Goal: Task Accomplishment & Management: Use online tool/utility

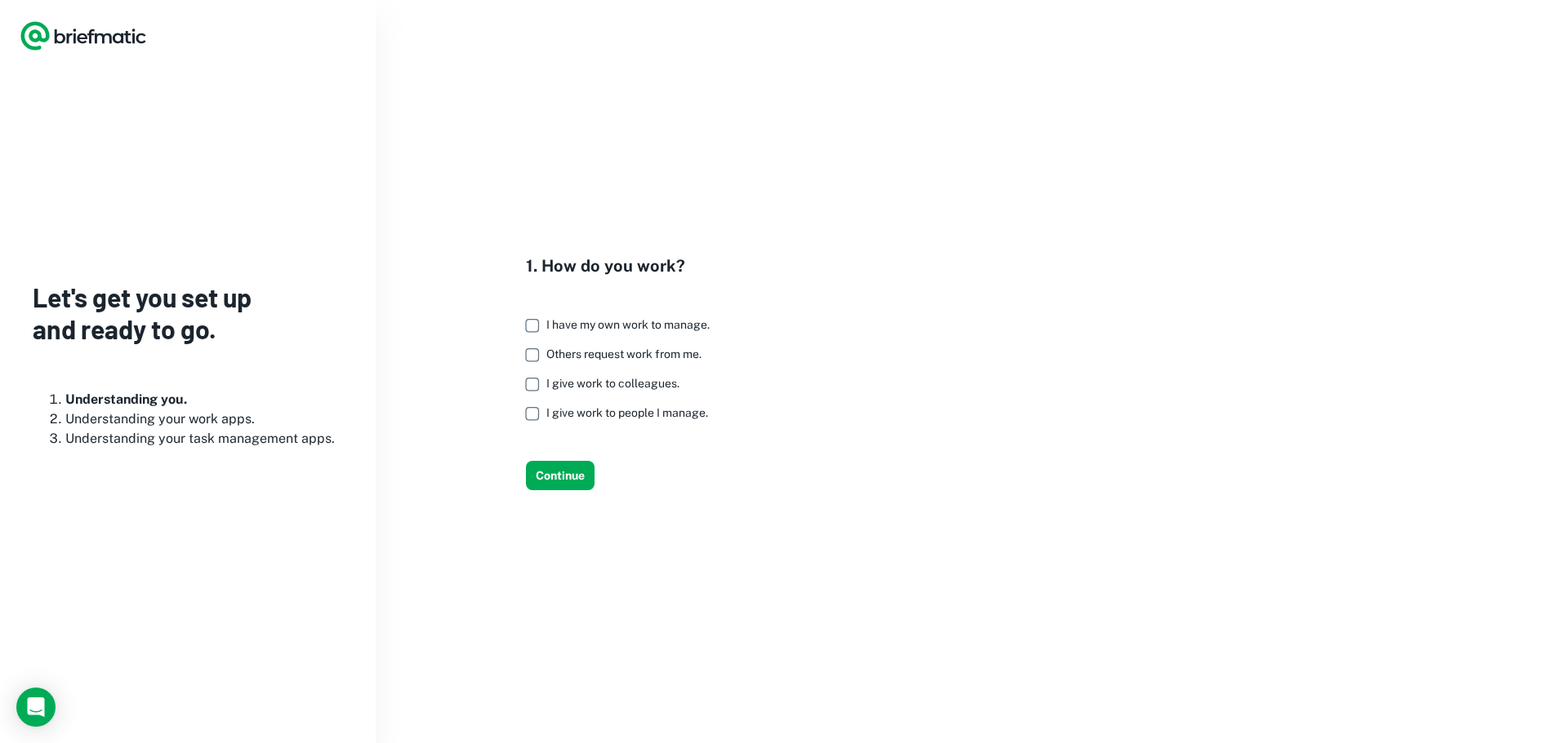
click at [702, 314] on label "I have my own work to manage." at bounding box center [613, 325] width 193 height 29
click at [676, 325] on span "I have my own work to manage." at bounding box center [627, 325] width 163 height 13
click at [582, 337] on label "I have my own work to manage." at bounding box center [613, 325] width 193 height 29
click at [576, 356] on span "Others request work from me." at bounding box center [623, 354] width 155 height 13
click at [569, 375] on label "I give work to colleagues." at bounding box center [613, 384] width 193 height 29
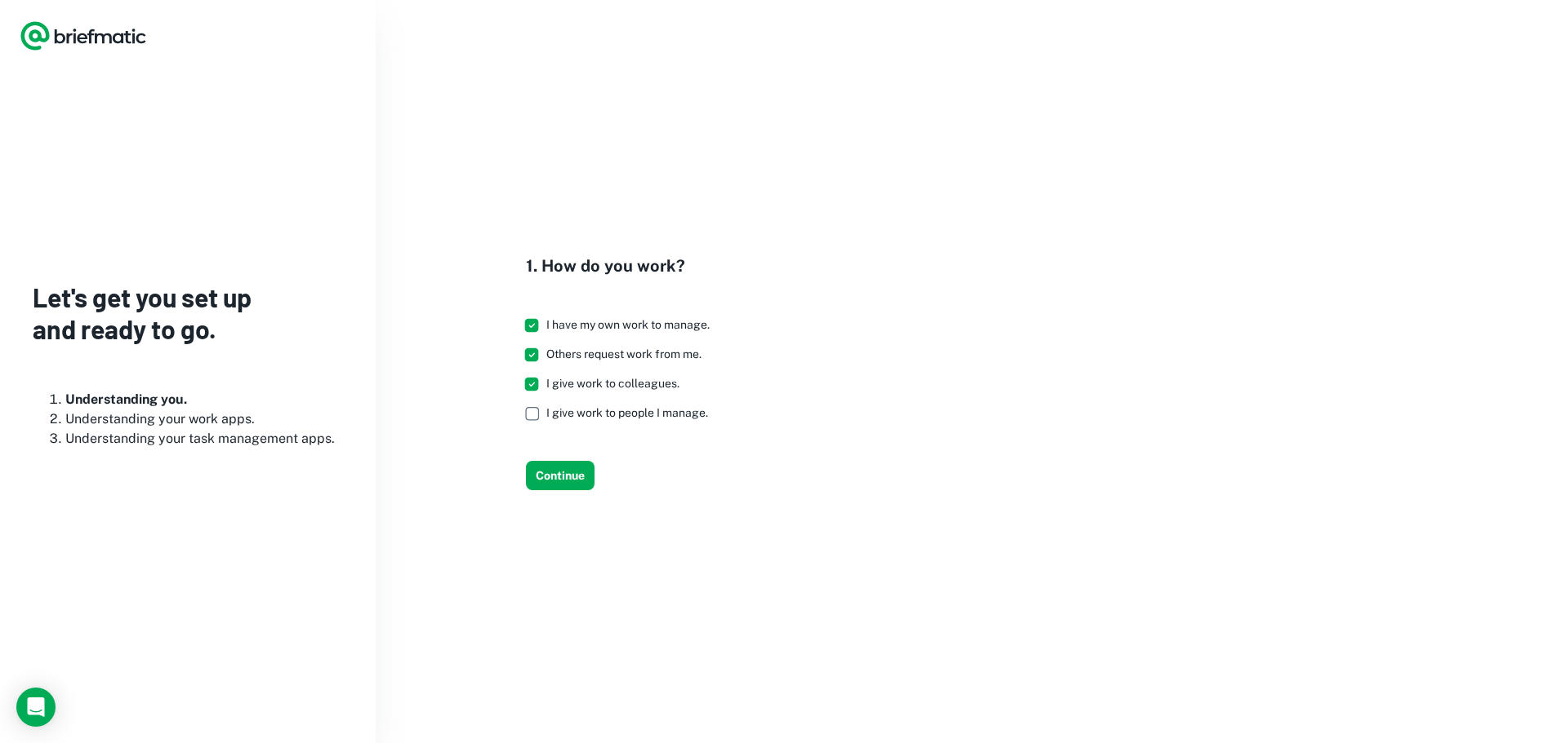
click at [556, 407] on span "I give work to people I manage." at bounding box center [626, 413] width 162 height 13
click at [572, 479] on button "Continue" at bounding box center [560, 475] width 69 height 29
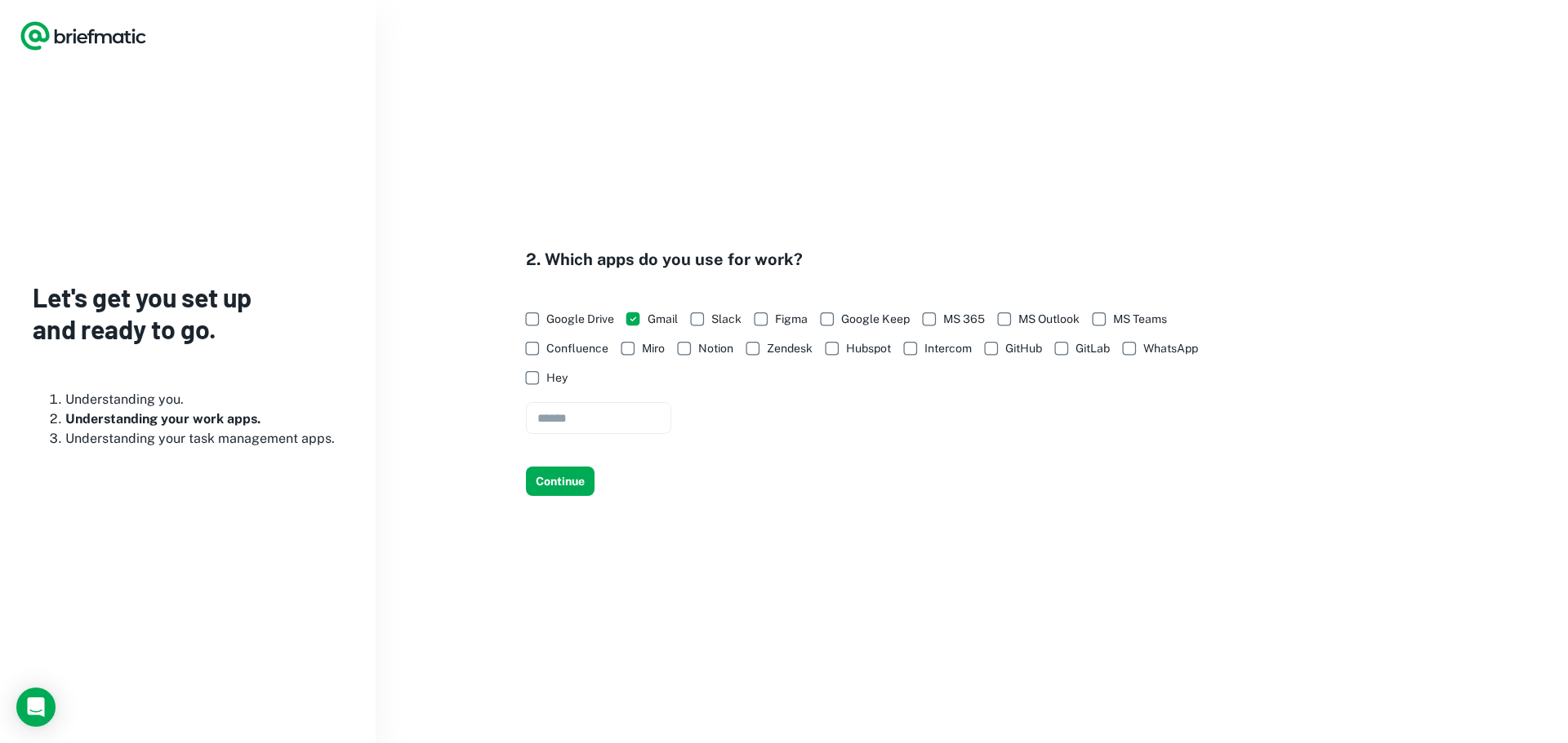
click at [1157, 355] on span "WhatsApp" at bounding box center [1170, 348] width 54 height 18
click at [565, 485] on button "Continue" at bounding box center [560, 481] width 69 height 29
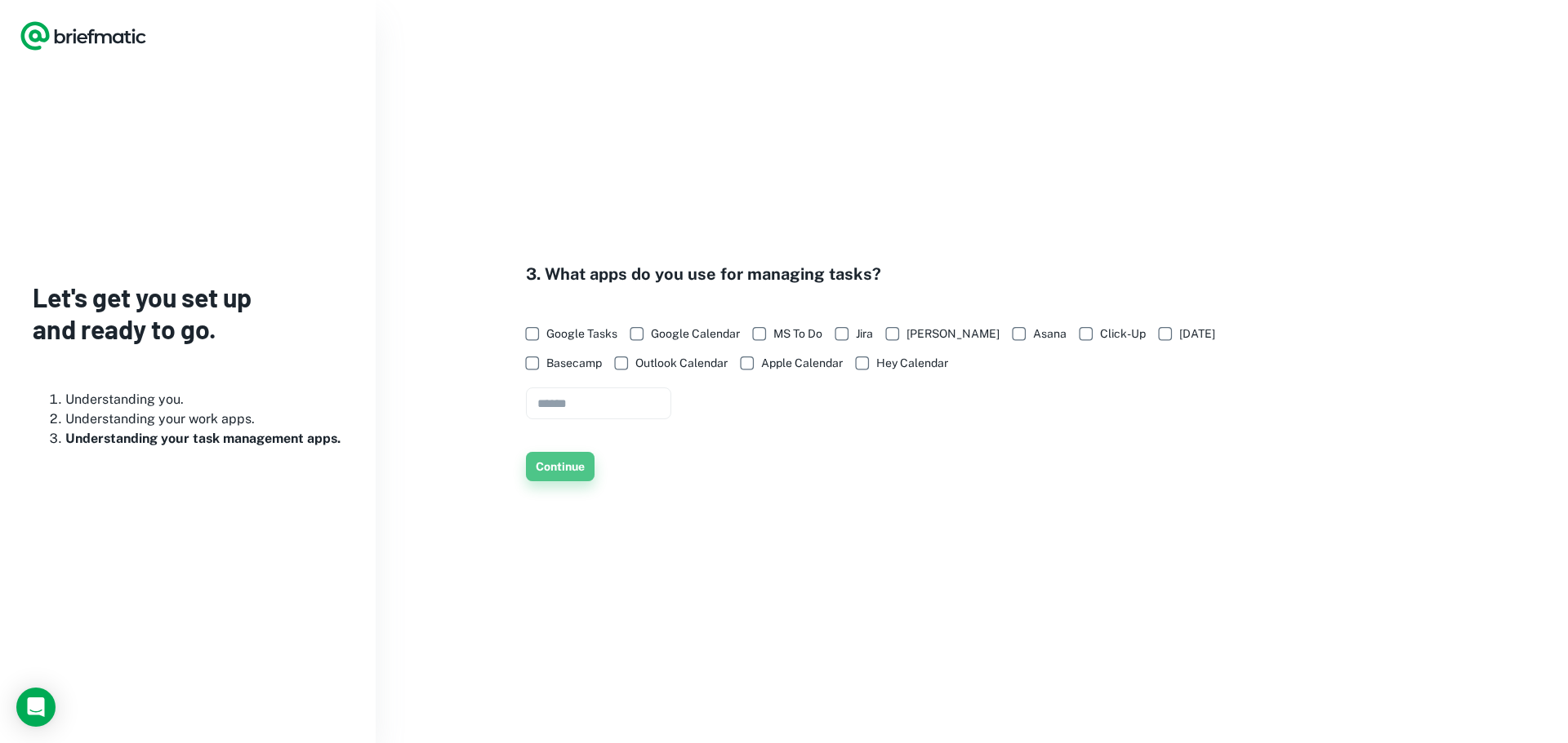
click at [551, 469] on button "Continue" at bounding box center [560, 466] width 69 height 29
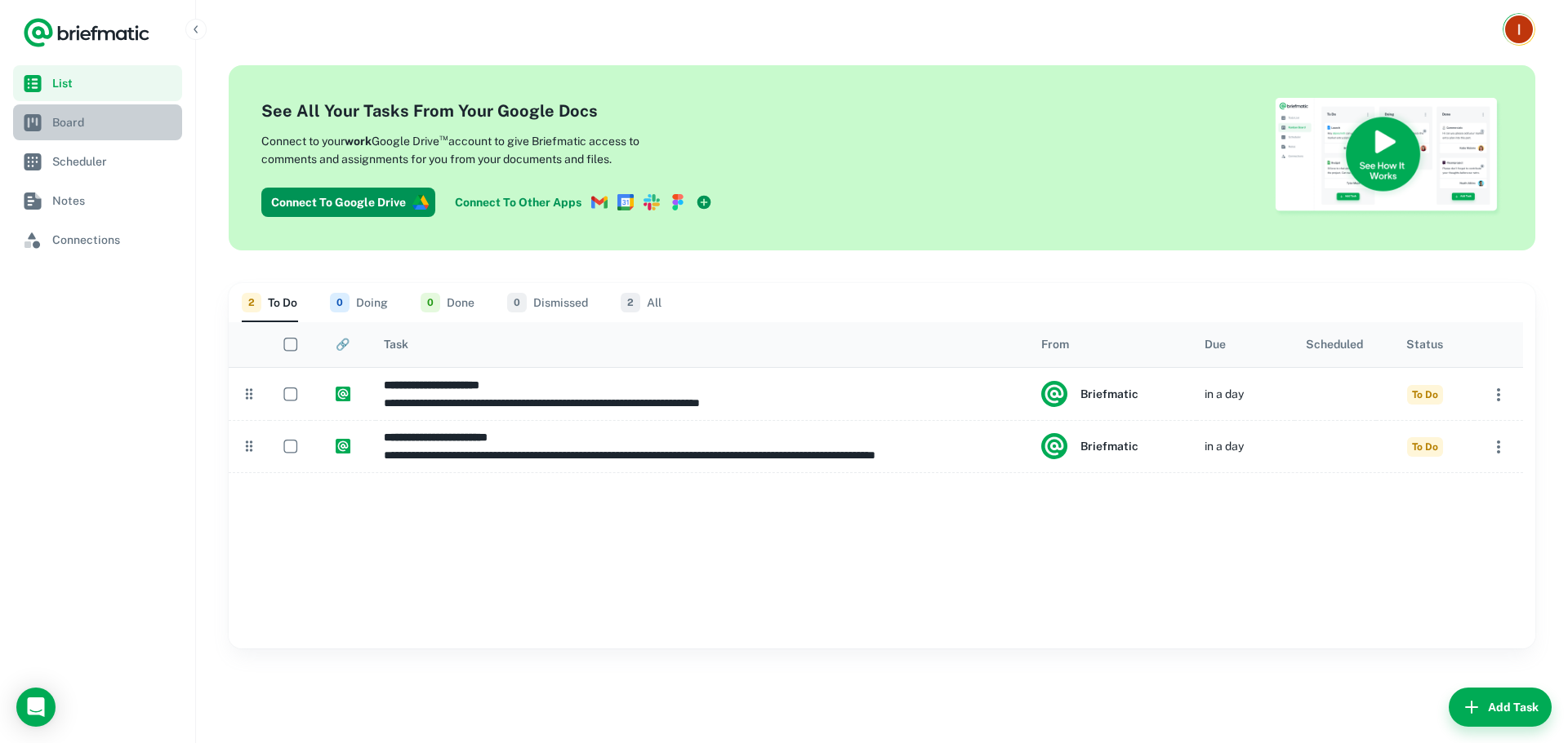
click at [72, 126] on span "Board" at bounding box center [113, 122] width 123 height 18
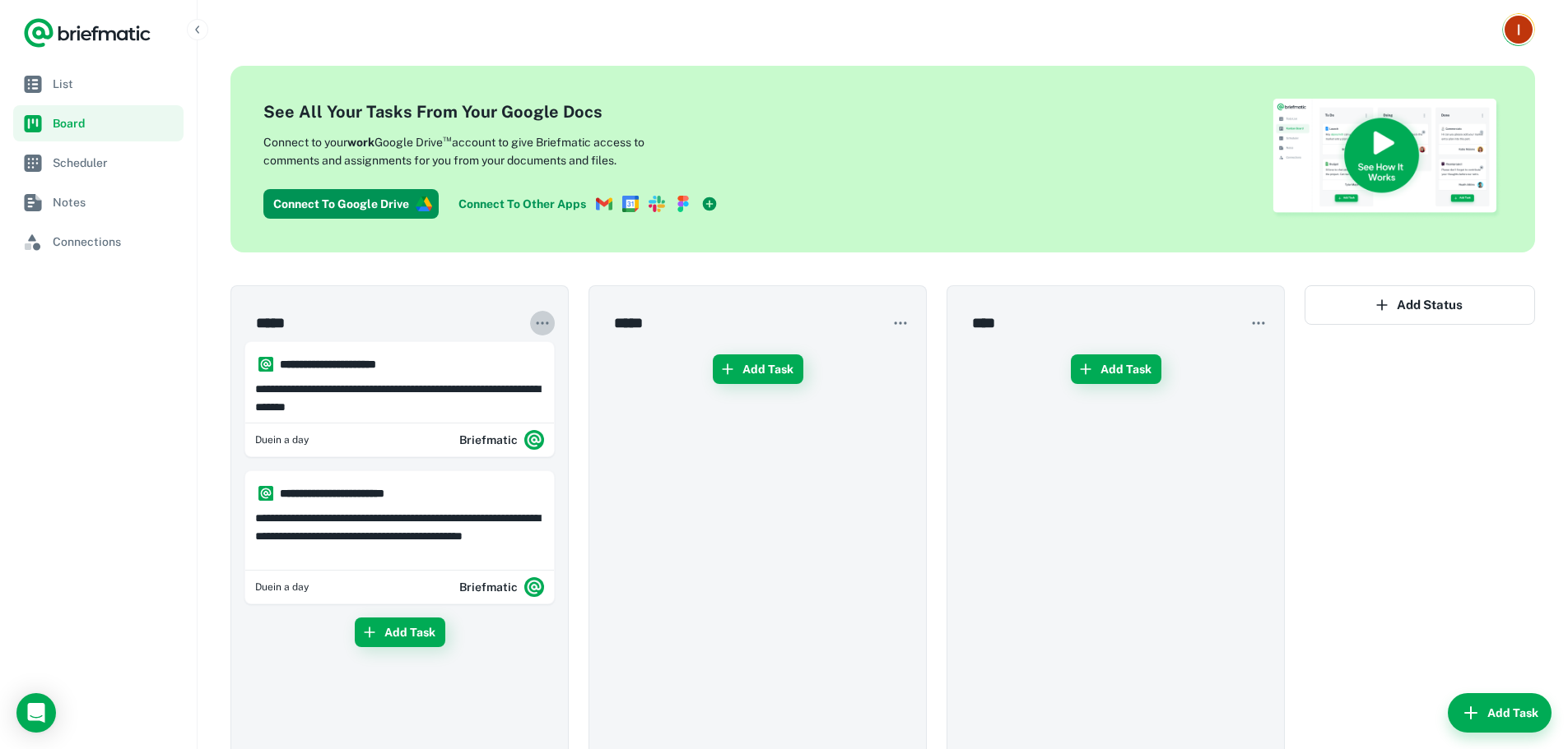
click at [548, 321] on icon "button" at bounding box center [543, 324] width 17 height 17
click at [597, 420] on div at bounding box center [784, 374] width 1568 height 749
click at [763, 364] on button "Add Task" at bounding box center [758, 369] width 90 height 30
click at [749, 390] on input "text" at bounding box center [758, 377] width 309 height 45
type input "****"
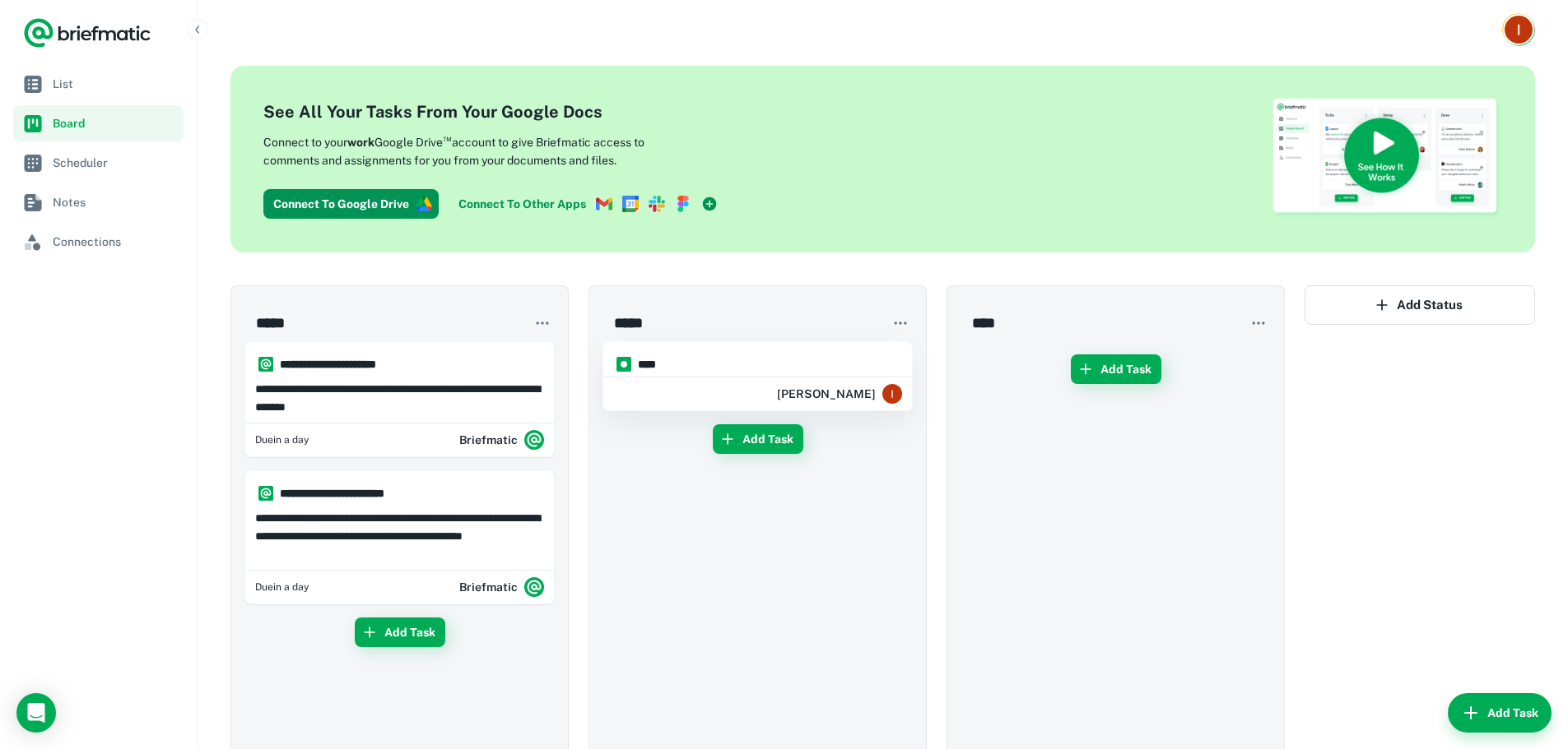
click at [764, 364] on h6 "****" at bounding box center [765, 364] width 254 height 18
type input "****"
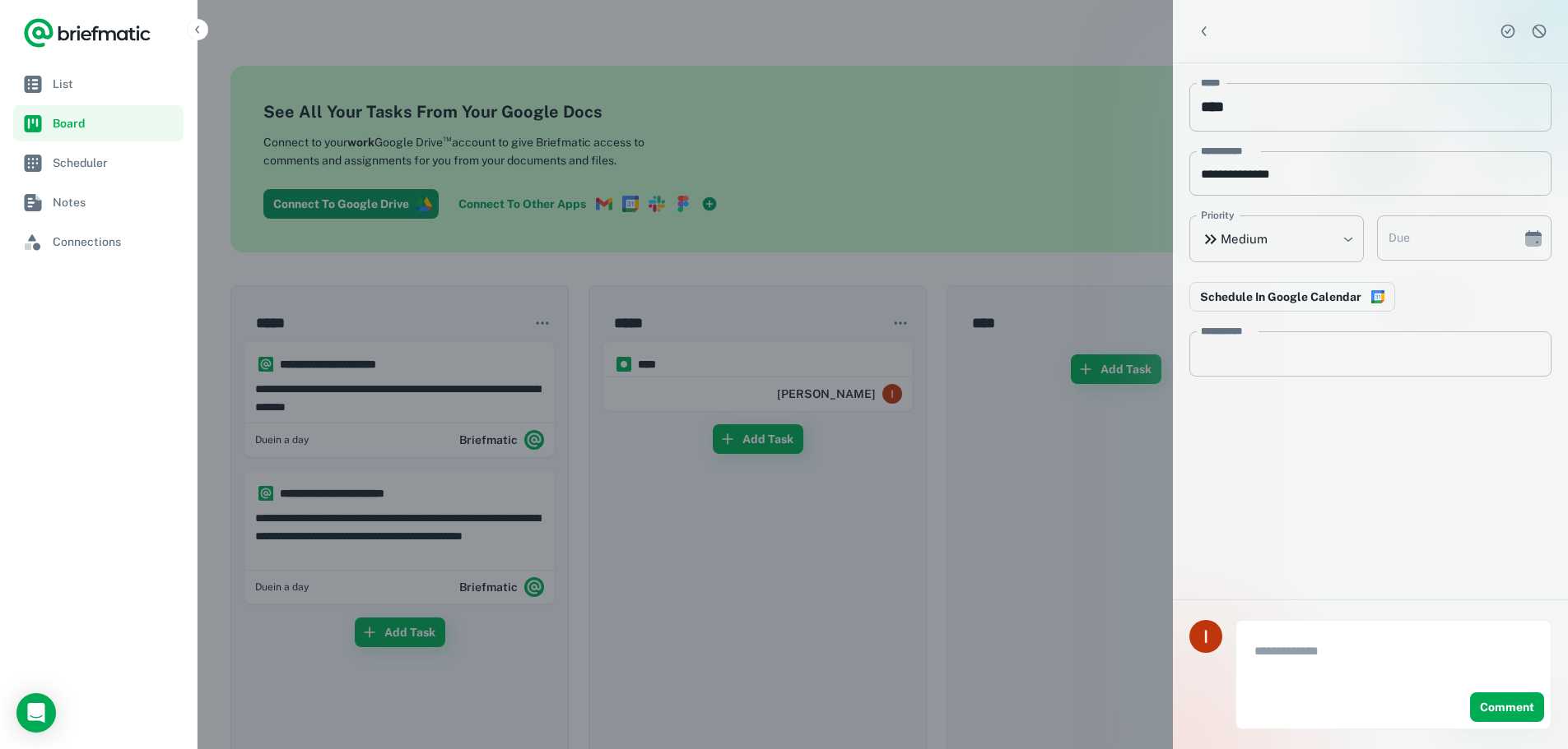
click at [1462, 549] on div "**********" at bounding box center [1371, 331] width 395 height 536
type input "**********"
click at [1469, 239] on input "**********" at bounding box center [1444, 239] width 133 height 46
click at [1398, 493] on div "**********" at bounding box center [1371, 331] width 395 height 536
click at [1193, 30] on button "Back" at bounding box center [1203, 31] width 30 height 30
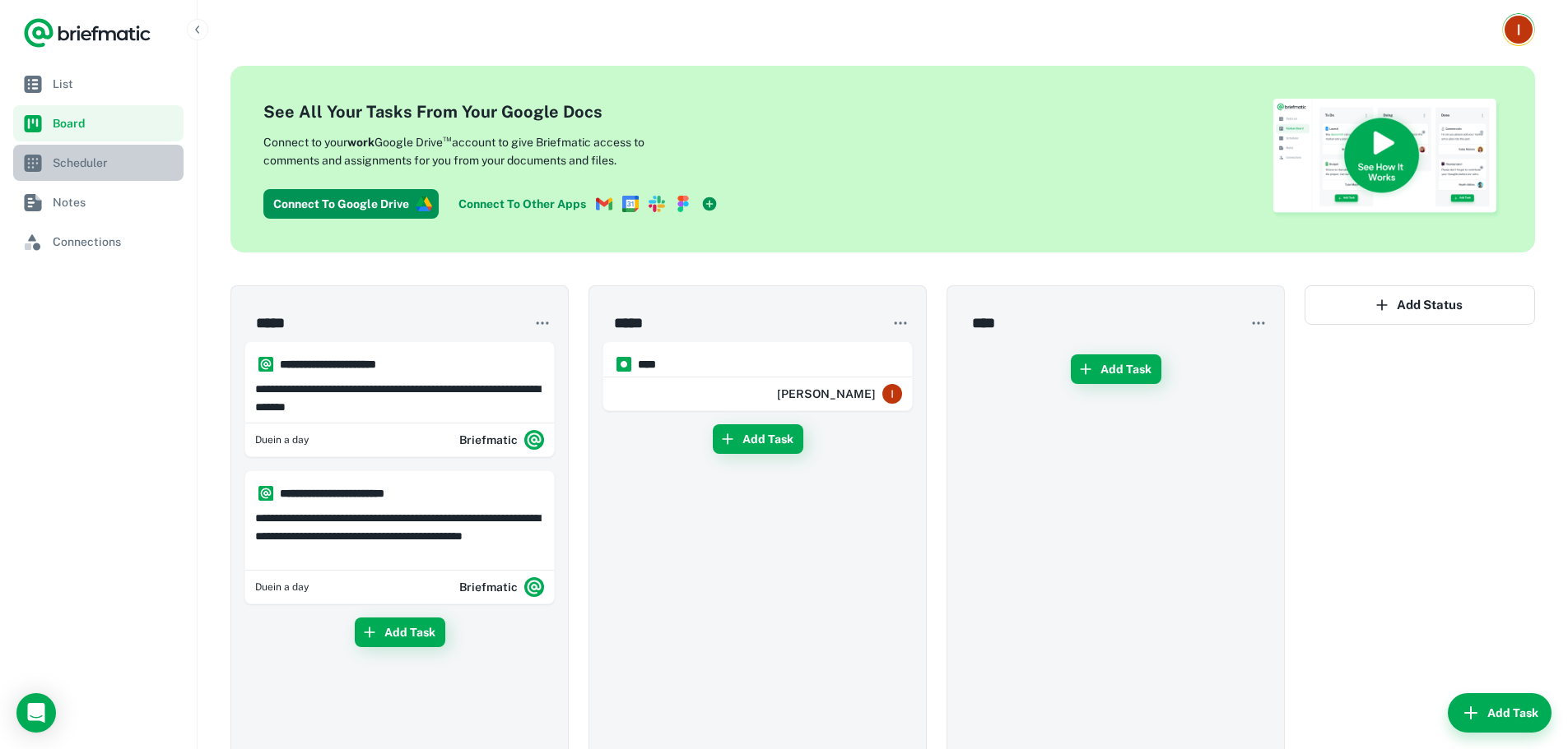
click at [127, 158] on span "Scheduler" at bounding box center [114, 162] width 124 height 18
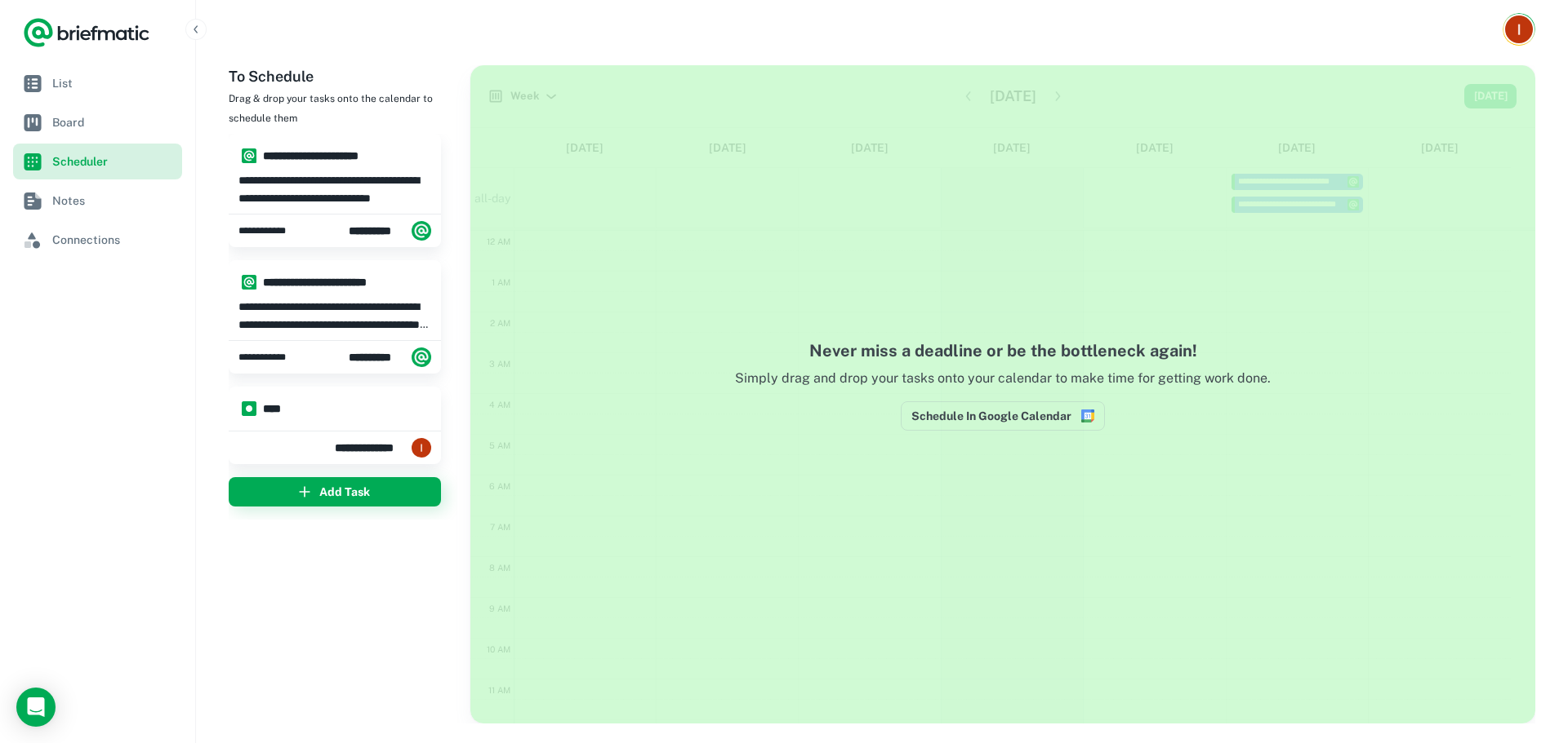
scroll to position [246, 0]
click at [1109, 443] on div "Never miss a deadline or be the bottleneck again! Simply drag and drop your tas…" at bounding box center [1003, 395] width 1000 height 112
click at [1062, 417] on button "Schedule In Google Calendar" at bounding box center [1003, 416] width 204 height 29
click at [65, 201] on span "Notes" at bounding box center [113, 200] width 123 height 18
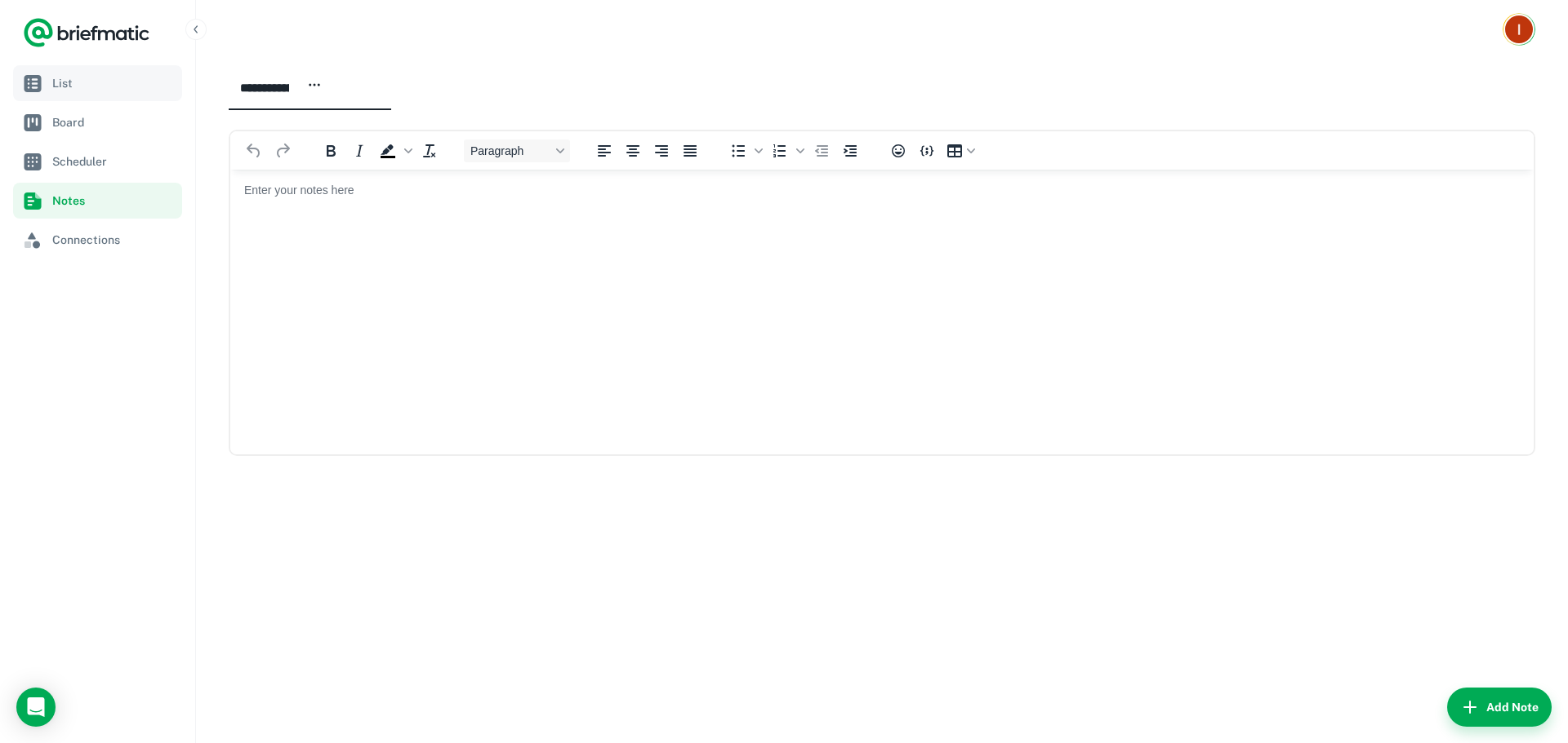
click at [116, 78] on span "List" at bounding box center [113, 83] width 123 height 18
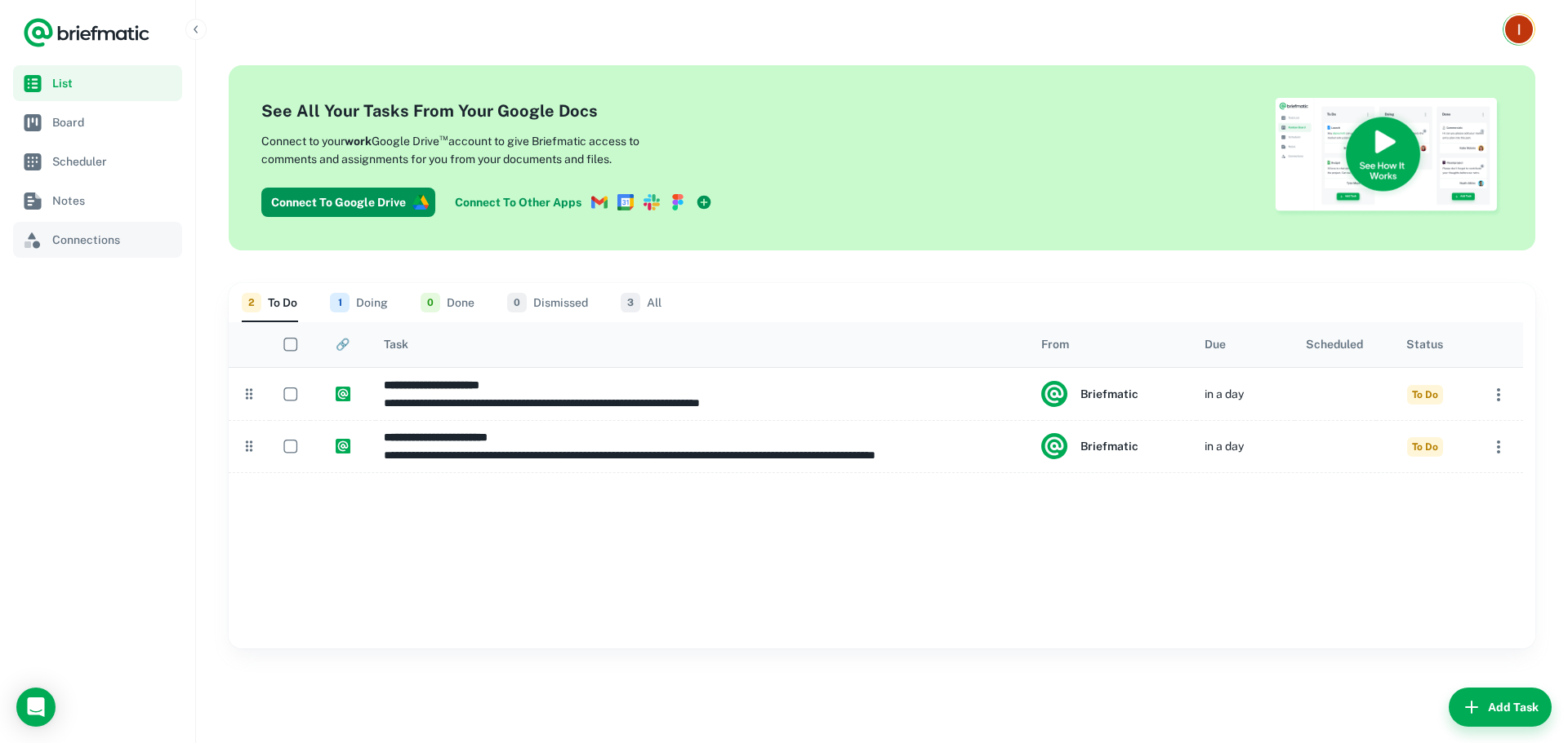
click at [107, 238] on span "Connections" at bounding box center [113, 239] width 123 height 18
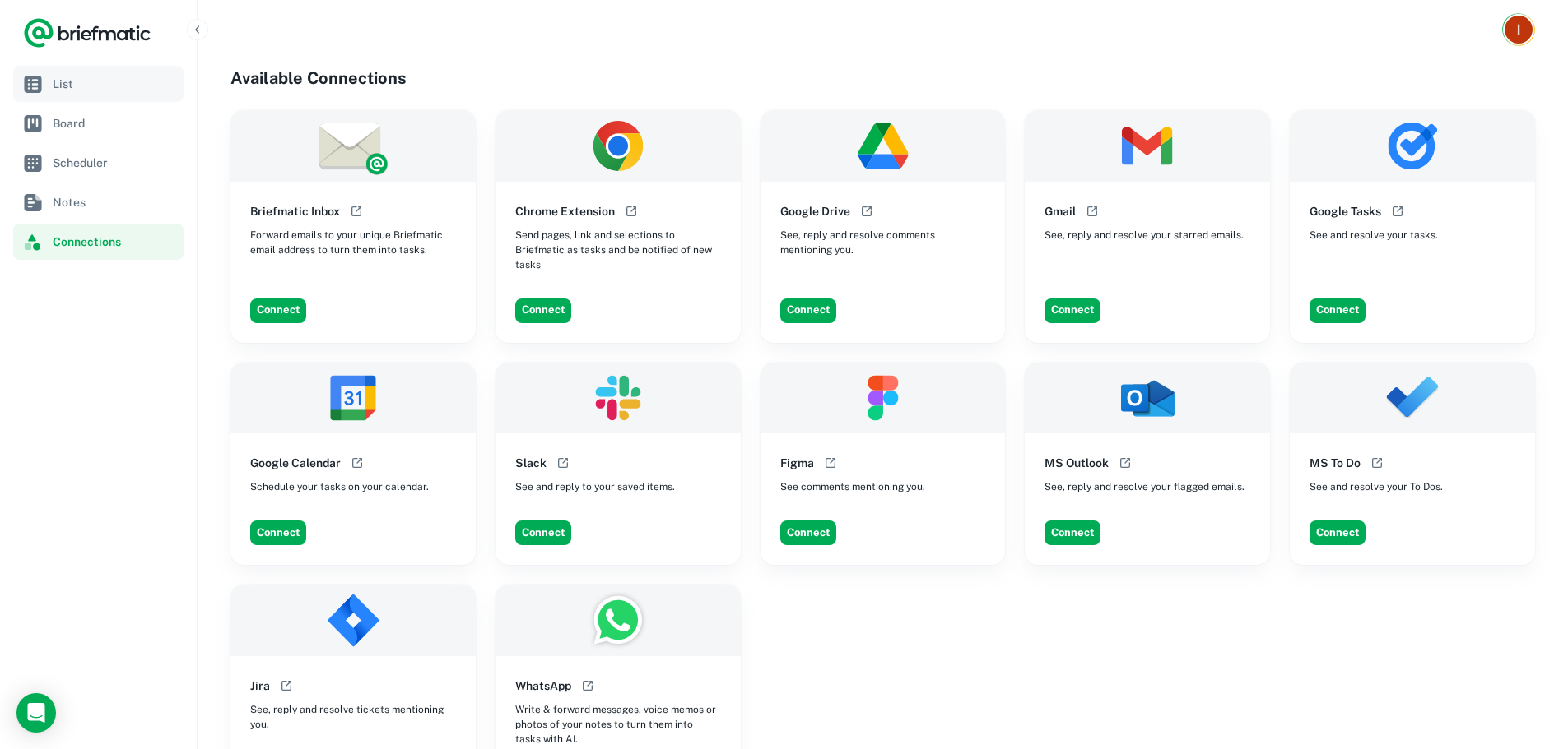
click at [69, 78] on span "List" at bounding box center [114, 84] width 124 height 18
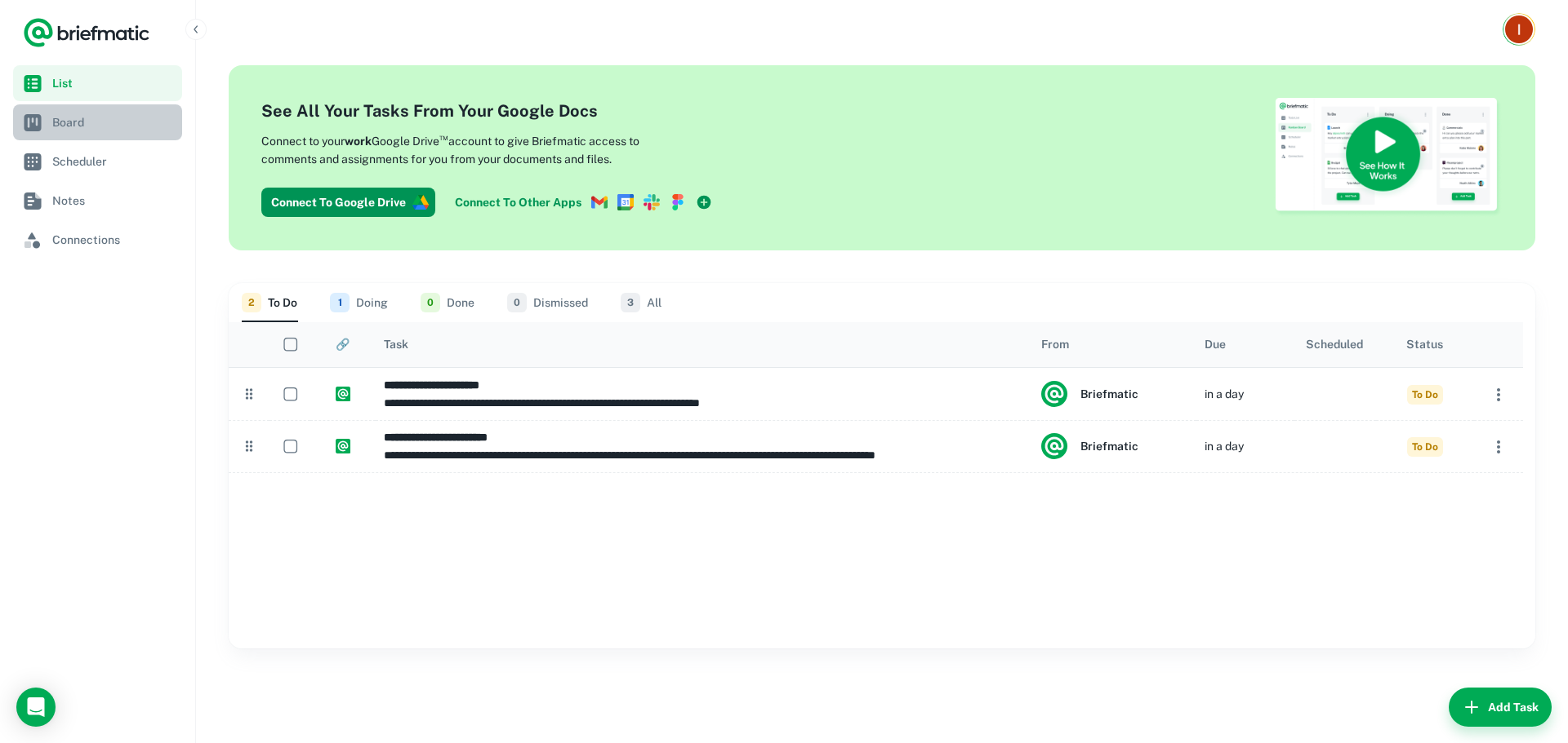
click at [108, 114] on span "Board" at bounding box center [113, 122] width 123 height 18
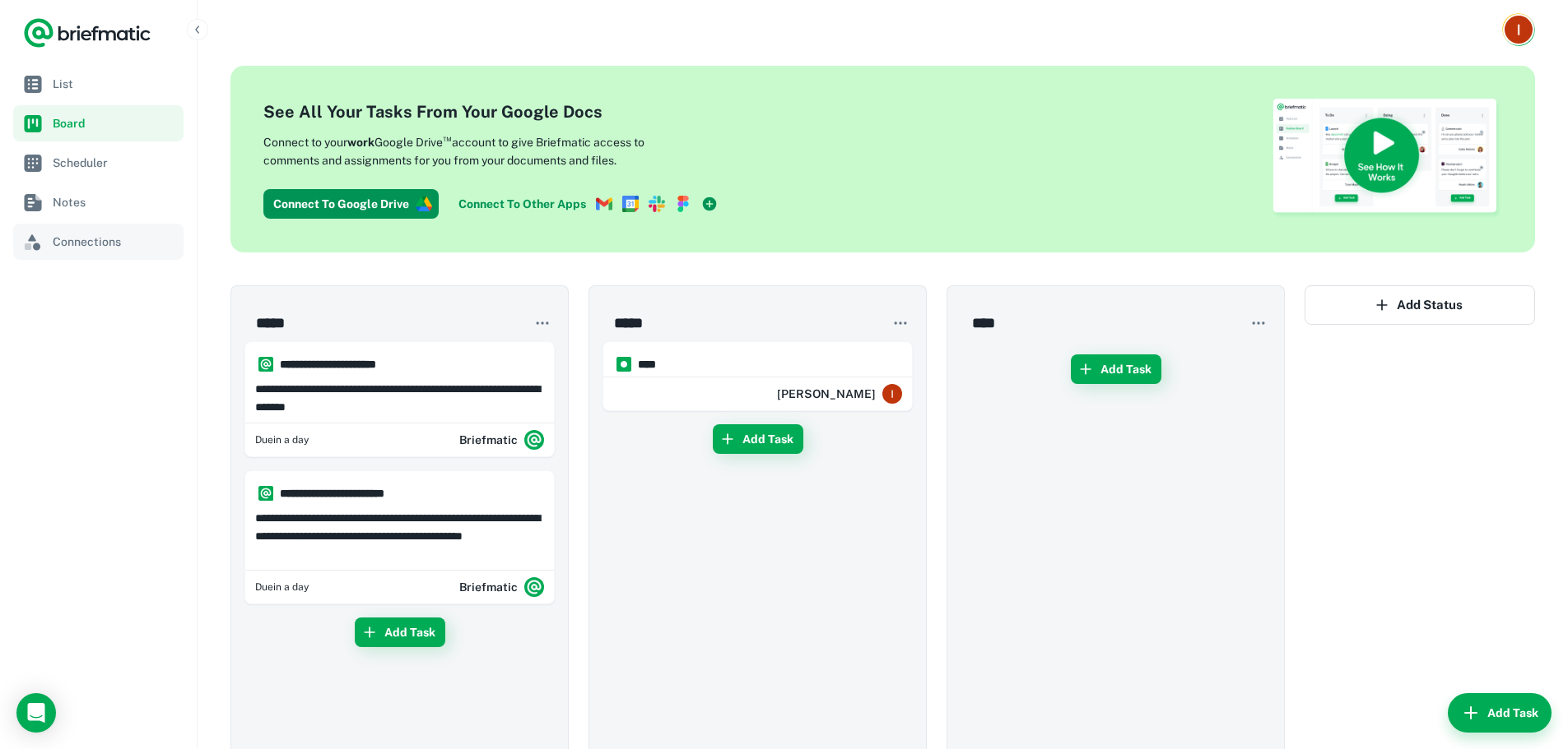
click at [53, 224] on link "Connections" at bounding box center [99, 241] width 170 height 36
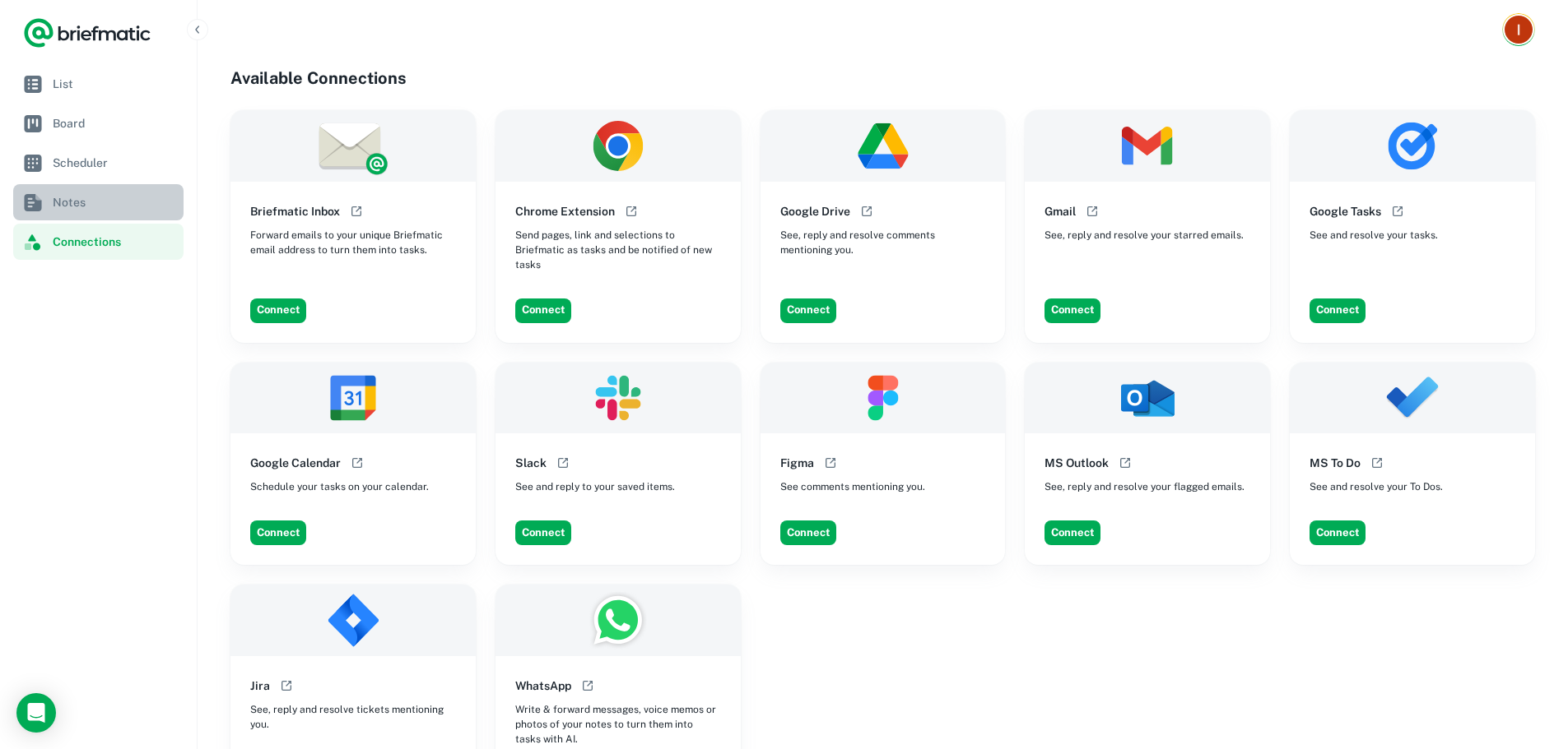
click at [88, 207] on span "Notes" at bounding box center [114, 202] width 124 height 18
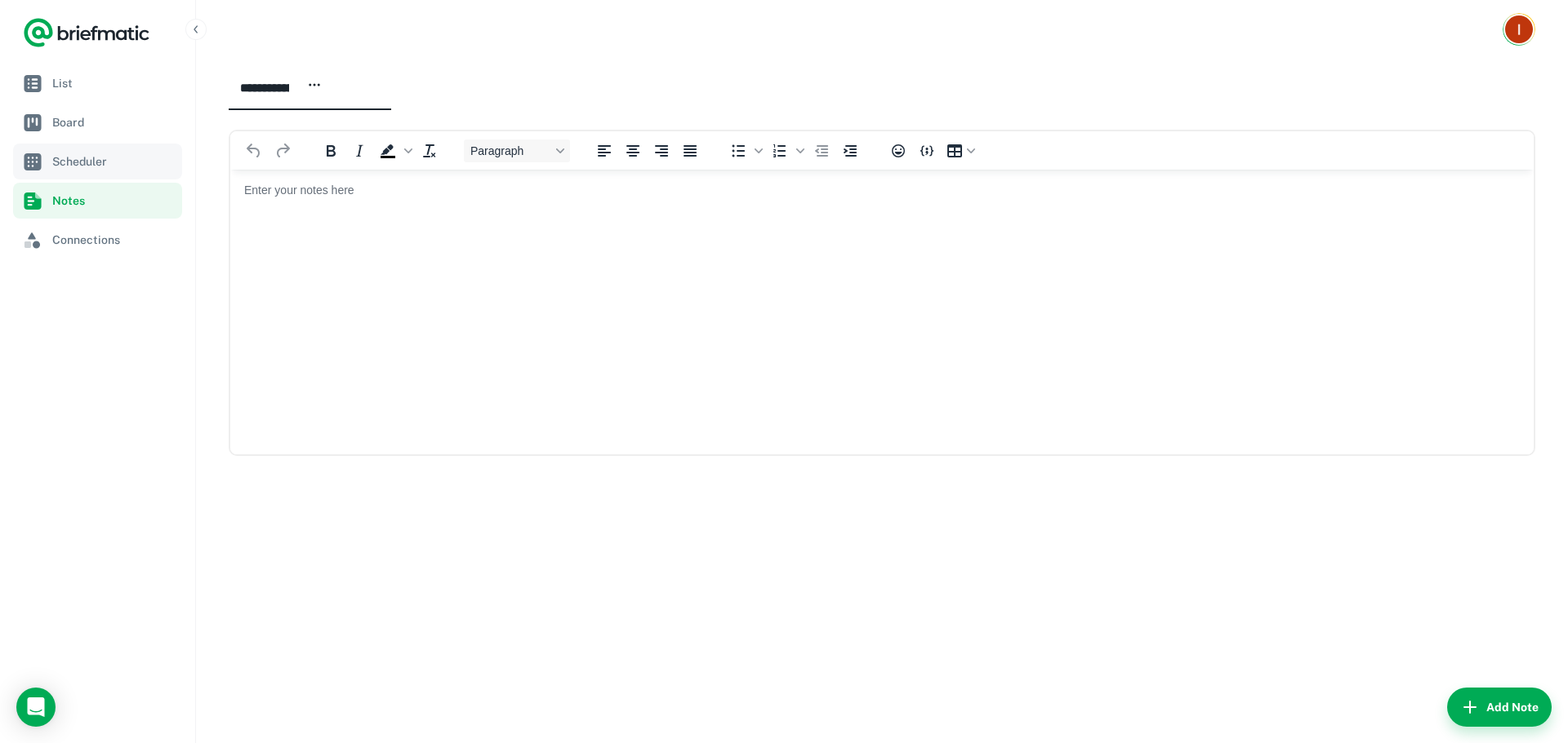
click at [87, 166] on span "Scheduler" at bounding box center [113, 161] width 123 height 18
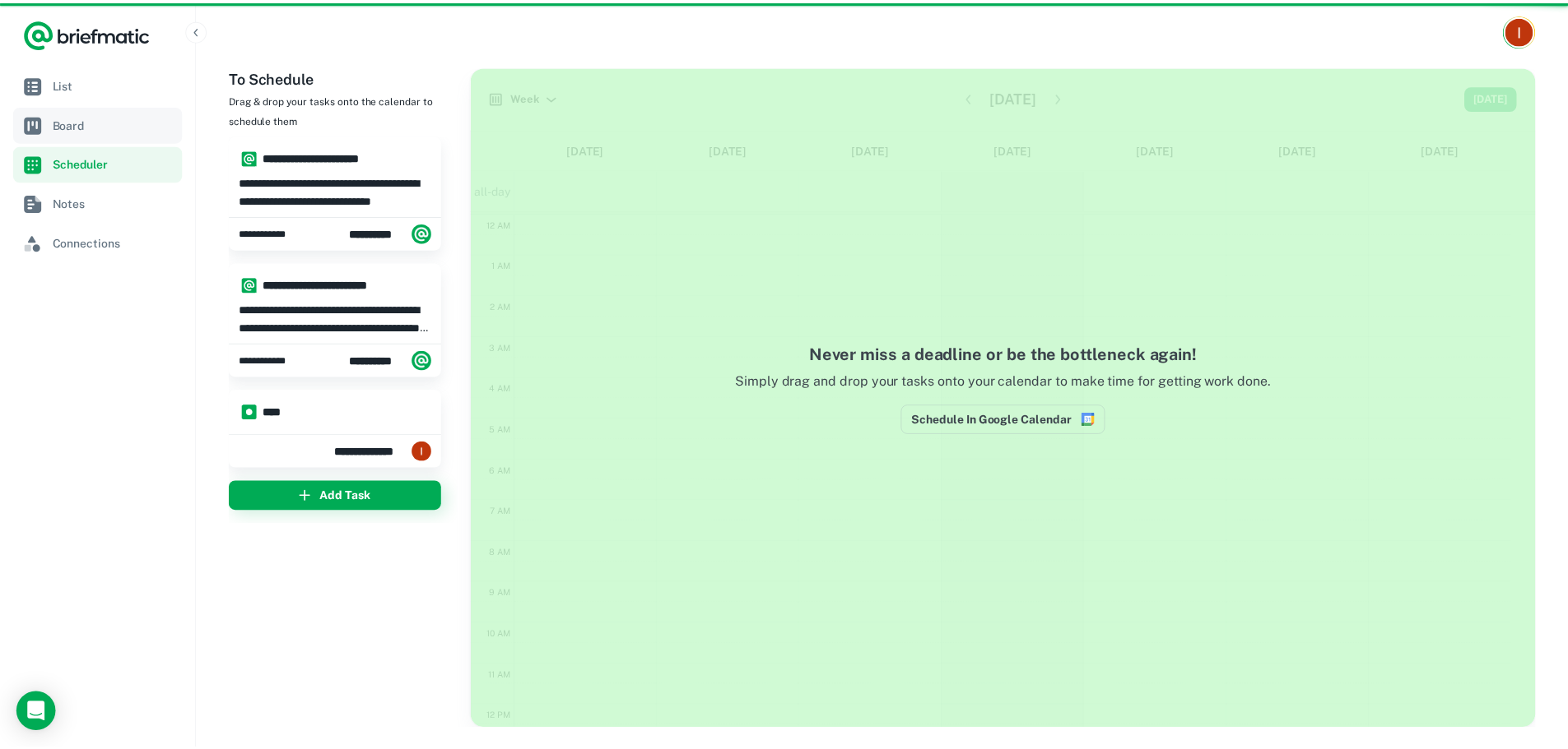
scroll to position [248, 0]
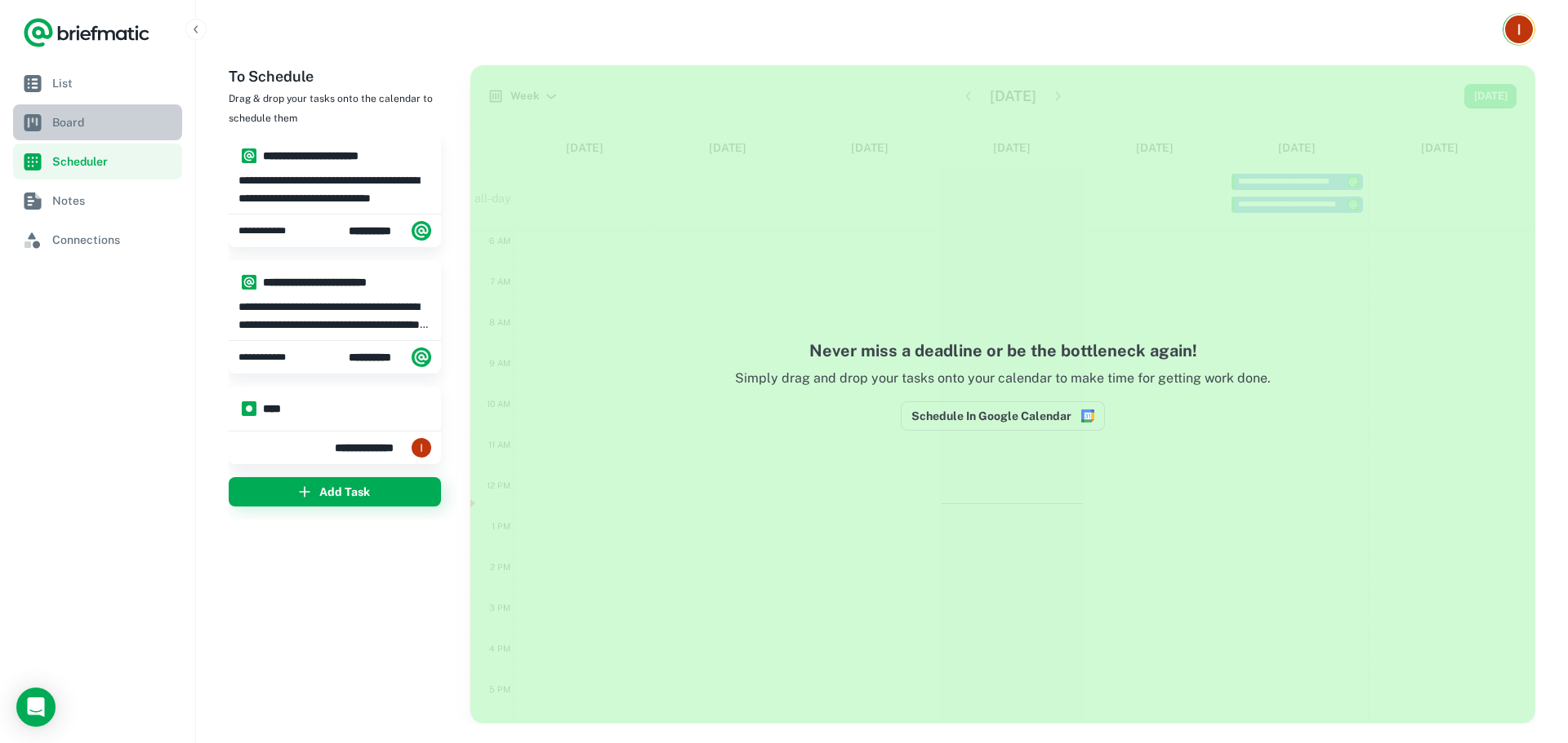
click at [105, 118] on span "Board" at bounding box center [113, 122] width 123 height 18
